Goal: Task Accomplishment & Management: Manage account settings

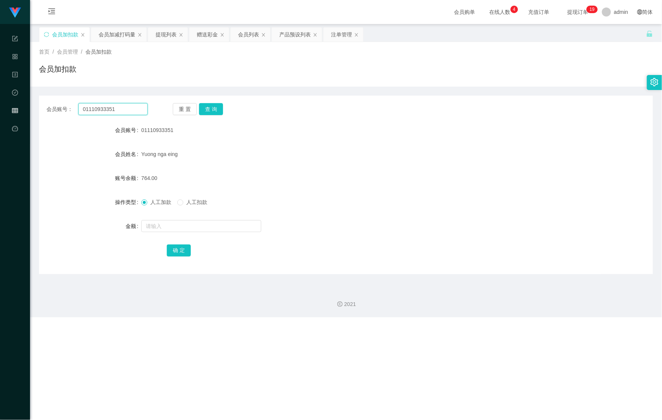
drag, startPoint x: 122, startPoint y: 111, endPoint x: -6, endPoint y: 101, distance: 128.2
click at [0, 101] on html "Shopee Workbench 系统配置 产品管理 内容中心 数据中心 会员管理 平台首页 保存配置 重置配置 整体风格设置 主题色 导航设置 内容区域宽度…" at bounding box center [331, 210] width 662 height 420
paste input "61288"
click at [220, 106] on button "查 询" at bounding box center [211, 109] width 24 height 12
click at [219, 106] on button "查 询" at bounding box center [215, 109] width 32 height 12
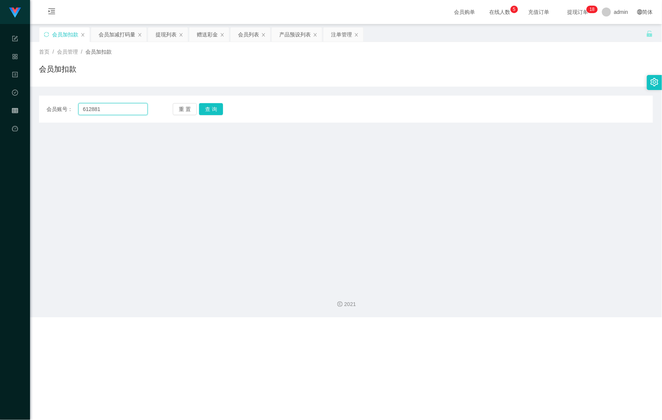
click at [32, 104] on main "关闭左侧 关闭右侧 关闭其它 刷新页面 会员加扣款 会员加减打码量 提现列表 赠送彩金 会员列表 产品预设列表 注单管理 首页 / 会员管理 / 会员加扣款 …" at bounding box center [346, 153] width 632 height 258
paste input "Simmanhoe"
drag, startPoint x: 222, startPoint y: 111, endPoint x: 212, endPoint y: 110, distance: 10.2
click at [221, 111] on button "查 询" at bounding box center [211, 109] width 24 height 12
click at [211, 110] on button "查 询" at bounding box center [211, 109] width 24 height 12
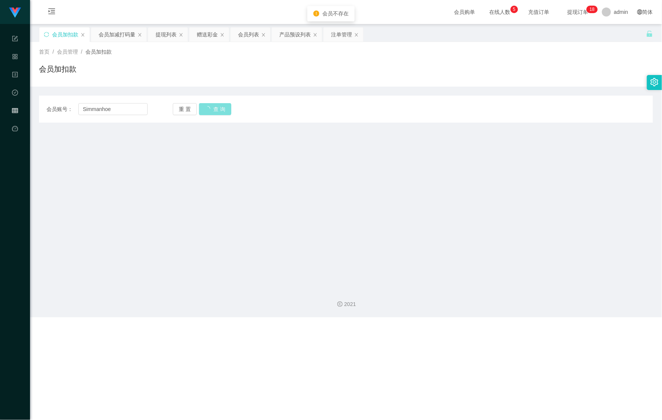
click at [211, 110] on button "查 询" at bounding box center [215, 109] width 32 height 12
drag, startPoint x: 82, startPoint y: 110, endPoint x: 88, endPoint y: 110, distance: 6.0
click at [82, 110] on input "Simmanhoe" at bounding box center [112, 109] width 69 height 12
click at [211, 105] on button "查 询" at bounding box center [211, 109] width 24 height 12
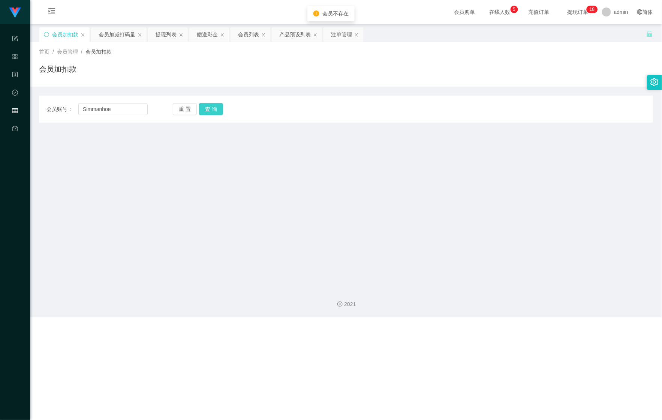
click at [208, 105] on button "查 询" at bounding box center [211, 109] width 24 height 12
drag, startPoint x: 217, startPoint y: 106, endPoint x: 212, endPoint y: 109, distance: 5.4
click at [217, 107] on button "查 询" at bounding box center [215, 109] width 32 height 12
click at [96, 111] on input "Simmanhoe" at bounding box center [112, 109] width 69 height 12
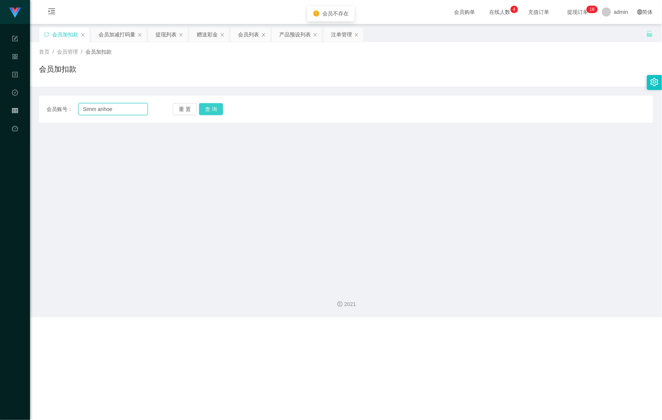
type input "Simm anhoe"
click at [205, 113] on button "查 询" at bounding box center [211, 109] width 24 height 12
click at [206, 113] on button "查 询" at bounding box center [211, 109] width 24 height 12
click at [114, 32] on div "会员加减打码量" at bounding box center [117, 34] width 37 height 14
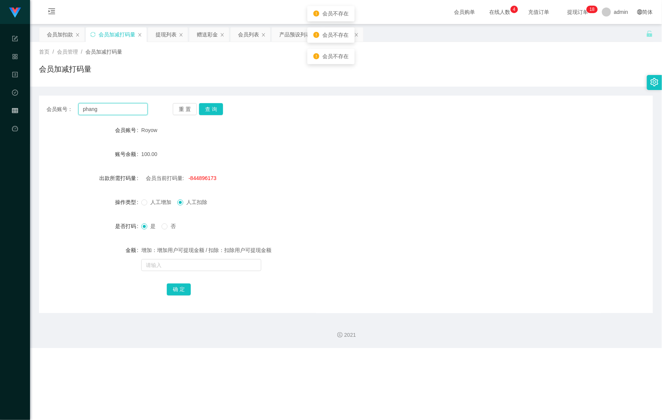
drag, startPoint x: 112, startPoint y: 110, endPoint x: 37, endPoint y: 111, distance: 74.2
click at [38, 111] on main "关闭左侧 关闭右侧 关闭其它 刷新页面 会员加扣款 会员加减打码量 提现列表 赠送彩金 会员列表 产品预设列表 注单管理 首页 / 会员管理 / 会员加减打码…" at bounding box center [346, 168] width 632 height 289
paste input "Simmanhoe"
type input "Simmanhoe"
click at [219, 112] on button "查 询" at bounding box center [211, 109] width 24 height 12
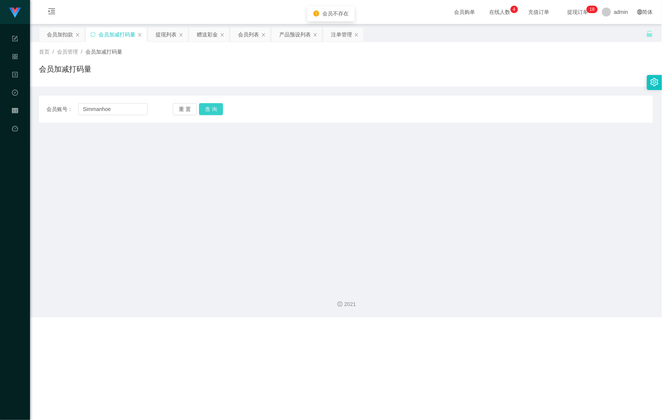
click at [219, 112] on button "查 询" at bounding box center [211, 109] width 24 height 12
click at [43, 32] on div "会员加扣款" at bounding box center [61, 34] width 45 height 14
click at [48, 33] on div "会员加扣款" at bounding box center [60, 34] width 26 height 14
drag, startPoint x: 117, startPoint y: 111, endPoint x: 52, endPoint y: 110, distance: 64.8
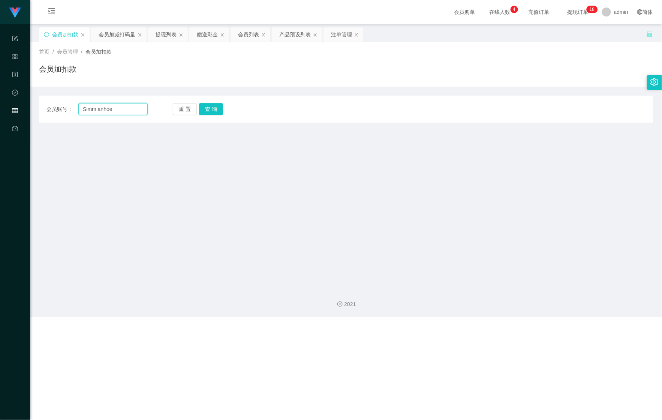
click at [52, 110] on div "会员账号： [PERSON_NAME]" at bounding box center [96, 109] width 101 height 12
paste input "M"
type input "Manhoe"
click at [222, 109] on button "查 询" at bounding box center [211, 109] width 24 height 12
click at [221, 110] on button "查 询" at bounding box center [215, 109] width 32 height 12
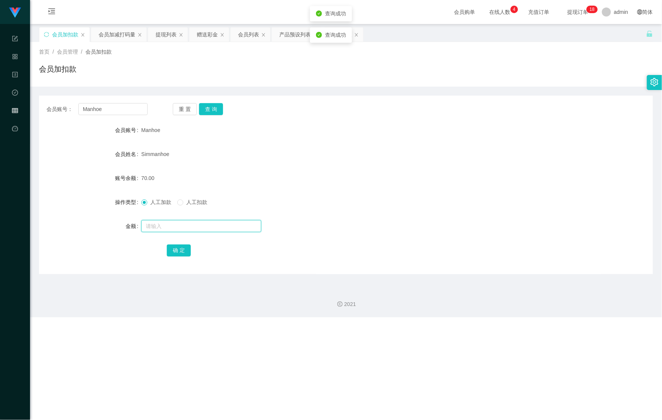
click at [168, 228] on input "text" at bounding box center [201, 226] width 120 height 12
click at [246, 35] on div "会员列表" at bounding box center [248, 34] width 21 height 14
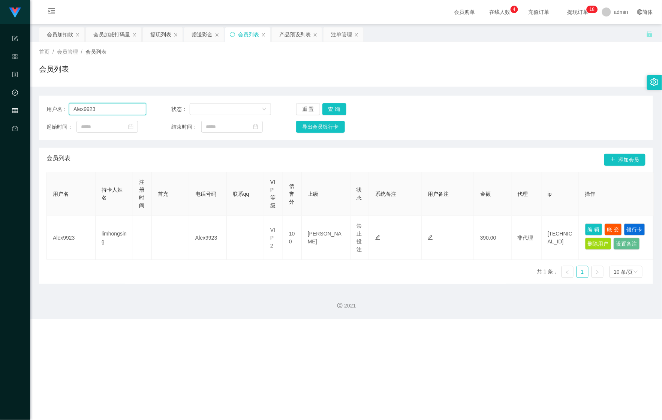
drag, startPoint x: 108, startPoint y: 109, endPoint x: 20, endPoint y: 95, distance: 88.7
click at [0, 92] on html "Shopee Workbench 系统配置 产品管理 内容中心 数据中心 会员管理 平台首页 保存配置 重置配置 整体风格设置 主题色 导航设置 内容区域宽度…" at bounding box center [331, 210] width 662 height 420
paste input "Manhoe"
type input "Manhoe"
click at [333, 110] on button "查 询" at bounding box center [334, 109] width 24 height 12
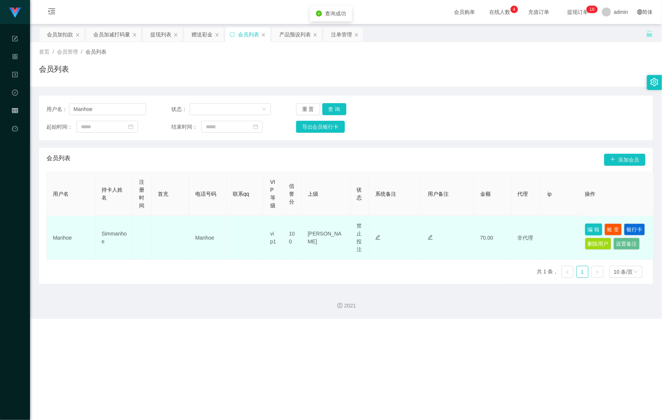
click at [593, 226] on button "编 辑" at bounding box center [593, 229] width 17 height 12
type input "Manhoe"
type input "Simmanhoe"
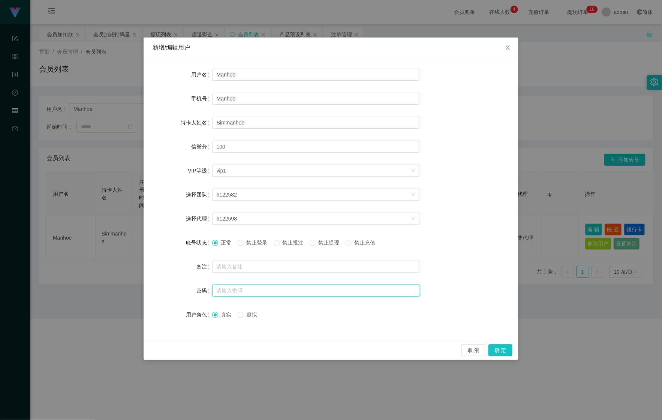
click at [247, 290] on input "text" at bounding box center [316, 290] width 208 height 12
type input "123456"
click at [291, 245] on span "禁止投注" at bounding box center [292, 242] width 27 height 6
click at [495, 345] on button "确 定" at bounding box center [500, 350] width 24 height 12
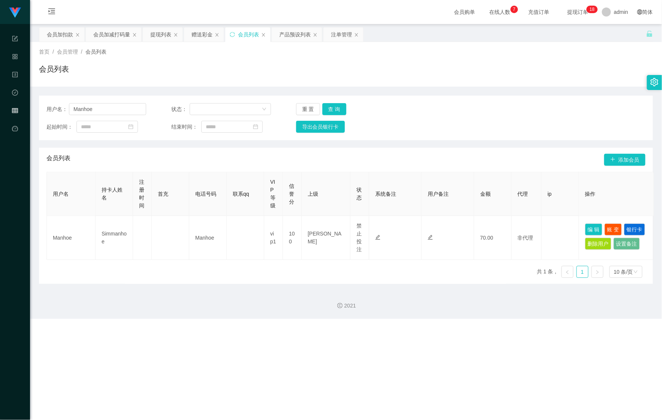
click at [336, 118] on div "用户名： Manhoe 状态： 重 置 查 询 起始时间： 结束时间： 导出会员银行卡" at bounding box center [346, 118] width 614 height 45
click at [167, 37] on div "提现列表" at bounding box center [160, 34] width 21 height 14
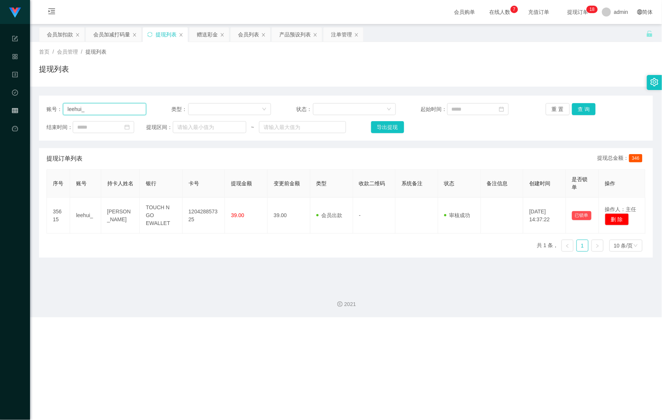
drag, startPoint x: 81, startPoint y: 106, endPoint x: 124, endPoint y: 112, distance: 43.2
click at [13, 109] on section "Shopee Workbench 系统配置 产品管理 内容中心 数据中心 会员管理 平台首页 保存配置 重置配置 整体风格设置 主题色 导航设置 内容区域宽度…" at bounding box center [331, 158] width 662 height 317
paste input "Manhoe"
type input "Manhoe"
click at [578, 105] on button "查 询" at bounding box center [584, 109] width 24 height 12
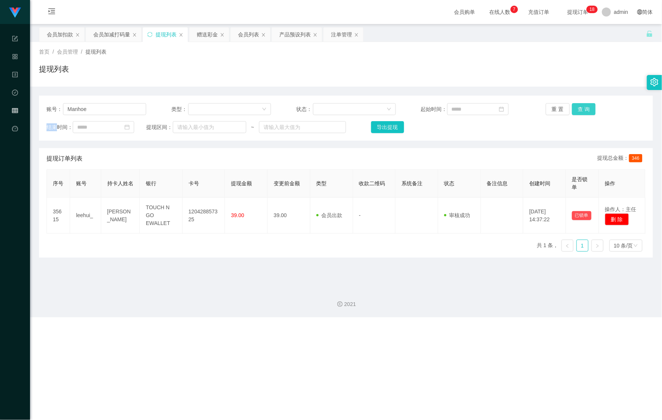
click at [578, 105] on div "重 置 查 询" at bounding box center [595, 109] width 100 height 12
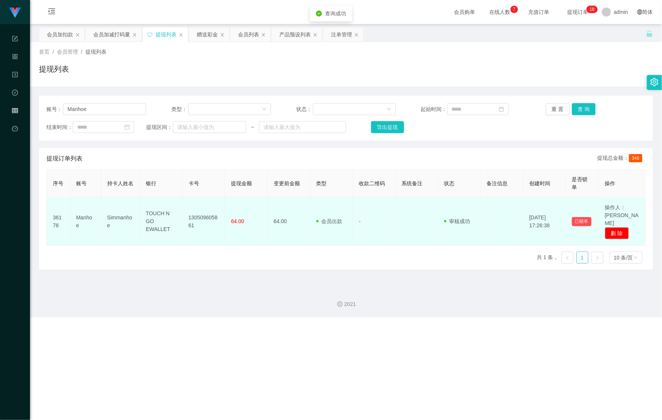
click at [209, 209] on td "130509605861" at bounding box center [203, 221] width 43 height 48
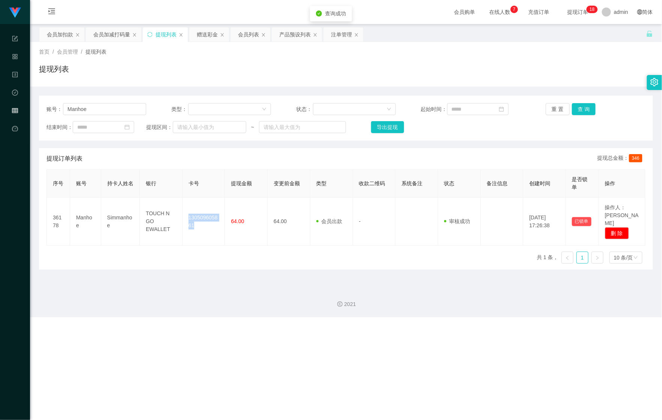
copy td "130509605861"
drag, startPoint x: 79, startPoint y: 106, endPoint x: 45, endPoint y: 110, distance: 34.0
click at [37, 106] on main "关闭左侧 关闭右侧 关闭其它 刷新页面 会员加扣款 会员加减打码量 提现列表 赠送彩金 会员列表 产品预设列表 注单管理 首页 / 会员管理 / 提现列表 /…" at bounding box center [346, 153] width 632 height 258
click at [185, 309] on div "2021" at bounding box center [346, 299] width 632 height 35
click at [44, 31] on div "会员加扣款" at bounding box center [61, 34] width 45 height 14
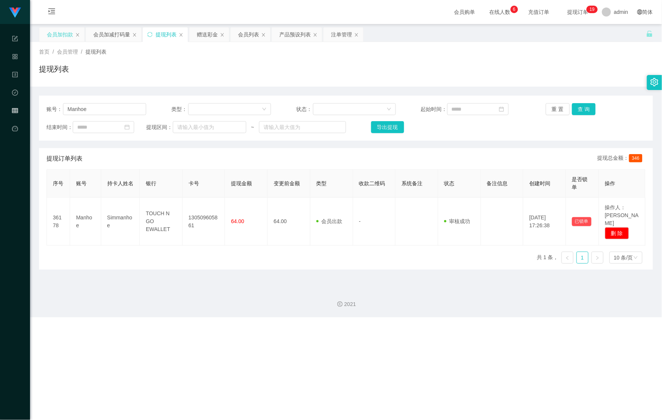
click at [48, 31] on div "会员加扣款" at bounding box center [60, 34] width 26 height 14
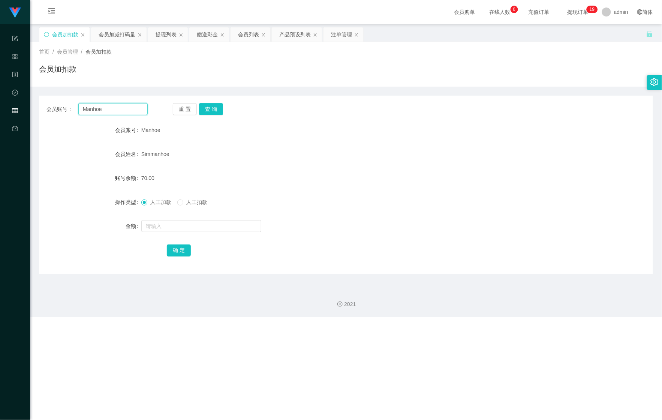
drag, startPoint x: 1, startPoint y: 109, endPoint x: 131, endPoint y: 111, distance: 130.4
click at [0, 109] on html "Shopee Workbench 系统配置 产品管理 内容中心 数据中心 会员管理 平台首页 保存配置 重置配置 整体风格设置 主题色 导航设置 内容区域宽度…" at bounding box center [331, 210] width 662 height 420
drag, startPoint x: 208, startPoint y: 109, endPoint x: 209, endPoint y: 113, distance: 3.8
click at [208, 109] on button "查 询" at bounding box center [211, 109] width 24 height 12
click at [178, 228] on input "text" at bounding box center [201, 226] width 120 height 12
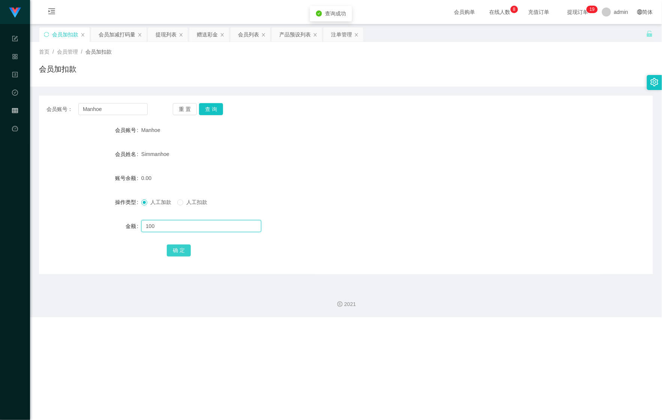
type input "100"
drag, startPoint x: 182, startPoint y: 249, endPoint x: 177, endPoint y: 234, distance: 15.8
click at [181, 249] on button "确 定" at bounding box center [179, 250] width 24 height 12
click at [114, 36] on div "会员加减打码量" at bounding box center [117, 34] width 37 height 14
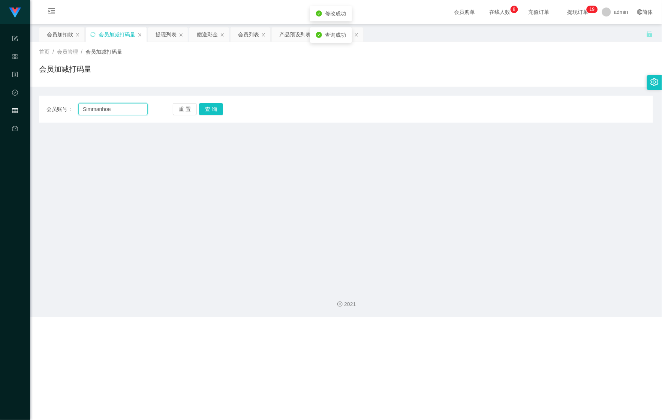
drag, startPoint x: 69, startPoint y: 109, endPoint x: 22, endPoint y: 110, distance: 46.5
click at [22, 110] on section "Shopee Workbench 系统配置 产品管理 内容中心 数据中心 会员管理 平台首页 保存配置 重置配置 整体风格设置 主题色 导航设置 内容区域宽度…" at bounding box center [331, 158] width 662 height 317
paste input "M"
type input "Manhoe"
drag, startPoint x: 222, startPoint y: 110, endPoint x: 194, endPoint y: 119, distance: 29.5
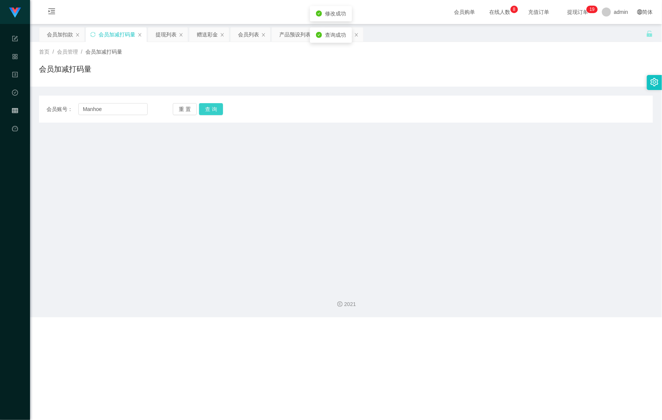
click at [221, 110] on button "查 询" at bounding box center [211, 109] width 24 height 12
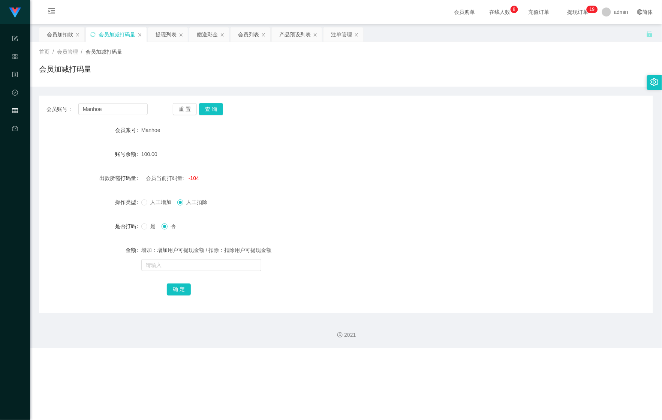
click at [156, 207] on div "人工增加 人工扣除" at bounding box center [320, 201] width 358 height 15
click at [153, 228] on span "是" at bounding box center [152, 226] width 11 height 6
click at [187, 269] on input "text" at bounding box center [201, 265] width 120 height 12
type input "12252"
drag, startPoint x: 182, startPoint y: 285, endPoint x: 192, endPoint y: 278, distance: 12.4
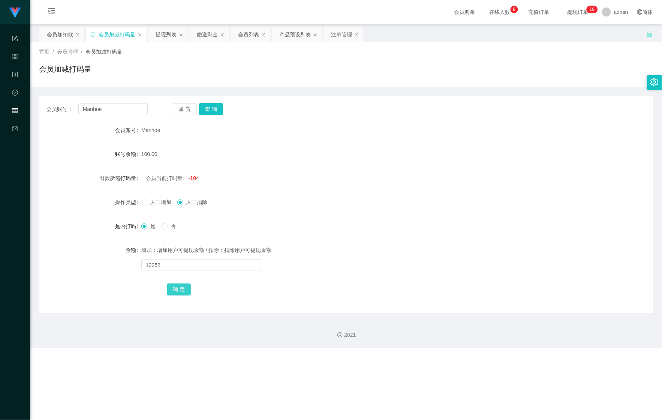
click at [182, 285] on button "确 定" at bounding box center [179, 289] width 24 height 12
